Goal: Task Accomplishment & Management: Manage account settings

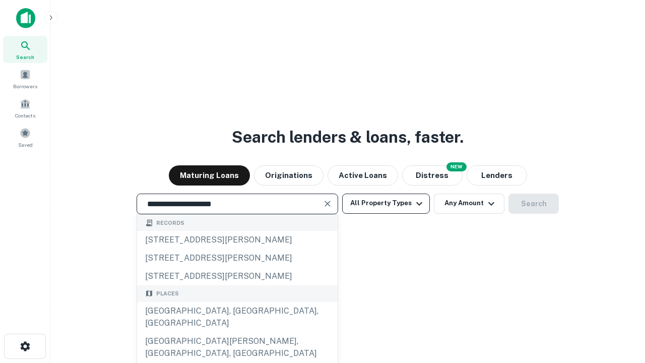
click at [237, 332] on div "[GEOGRAPHIC_DATA], [GEOGRAPHIC_DATA], [GEOGRAPHIC_DATA]" at bounding box center [237, 317] width 201 height 30
click at [386, 203] on button "All Property Types" at bounding box center [386, 204] width 88 height 20
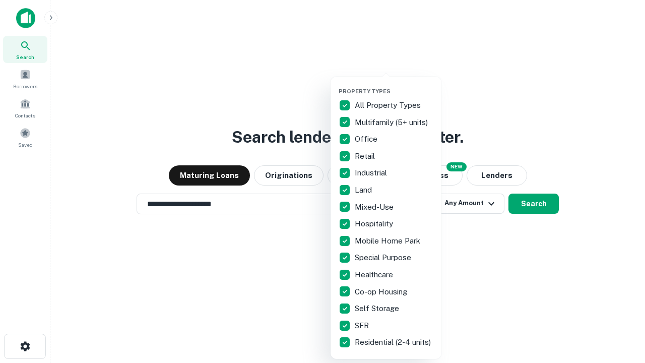
type input "**********"
click at [394, 85] on button "button" at bounding box center [394, 85] width 111 height 1
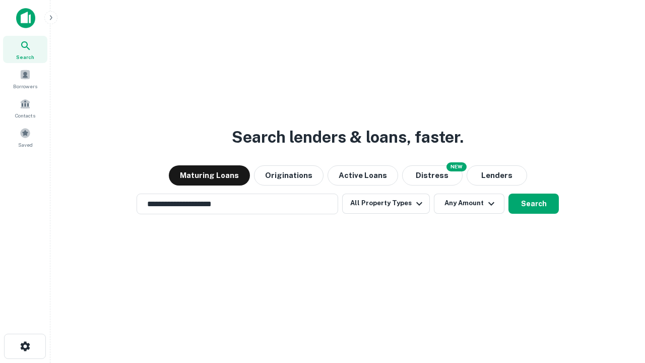
scroll to position [6, 122]
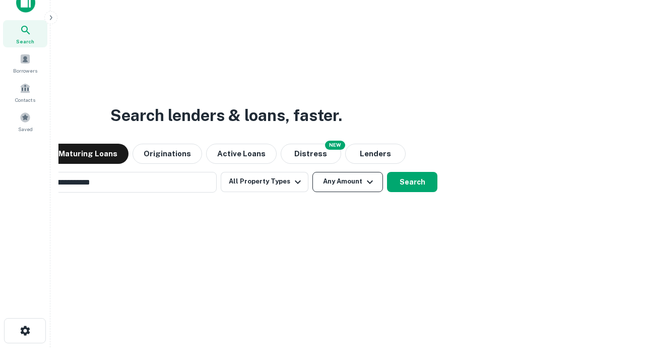
click at [313, 172] on button "Any Amount" at bounding box center [348, 182] width 71 height 20
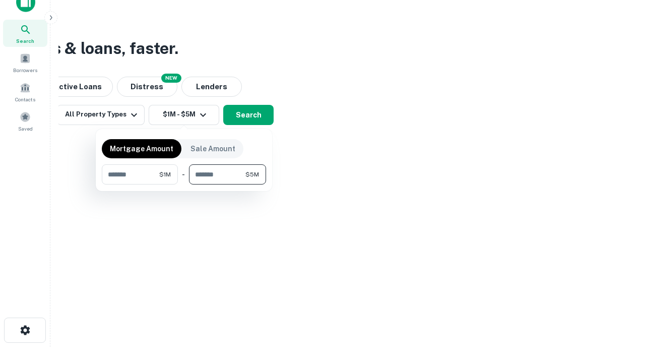
type input "*******"
click at [184, 185] on button "button" at bounding box center [184, 185] width 164 height 1
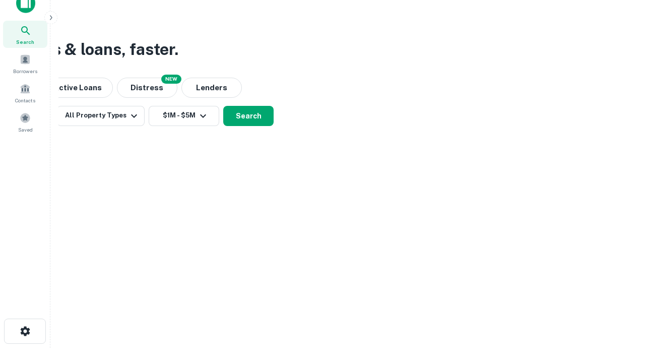
scroll to position [6, 186]
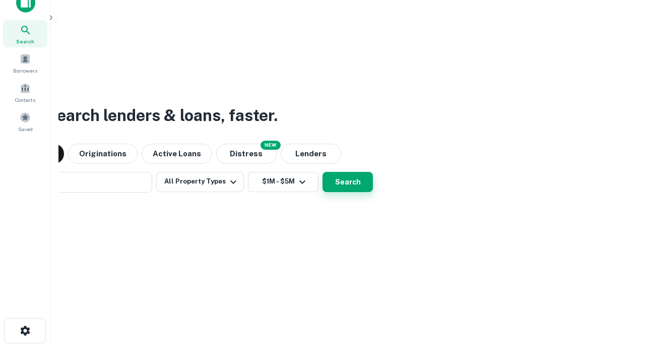
click at [323, 172] on button "Search" at bounding box center [348, 182] width 50 height 20
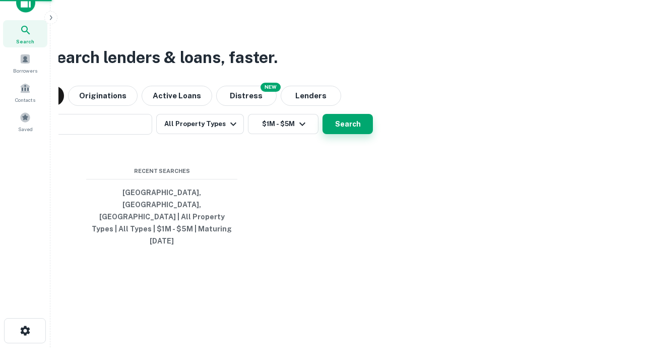
scroll to position [27, 285]
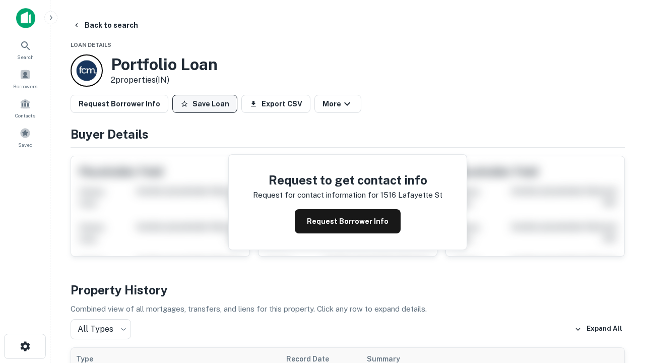
click at [205, 104] on button "Save Loan" at bounding box center [204, 104] width 65 height 18
click at [207, 104] on button "Loan Saved" at bounding box center [207, 104] width 70 height 18
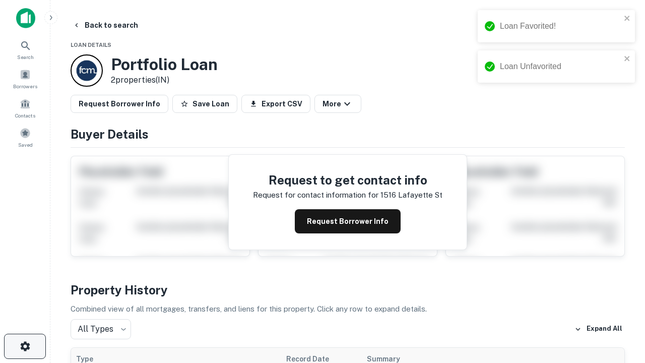
click at [25, 346] on icon "button" at bounding box center [25, 346] width 12 height 12
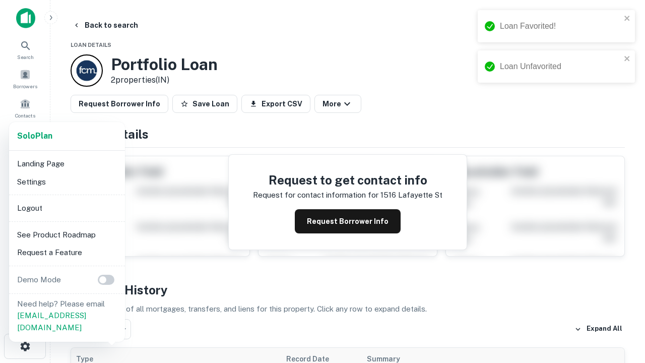
click at [67, 208] on li "Logout" at bounding box center [67, 208] width 108 height 18
